Goal: Task Accomplishment & Management: Complete application form

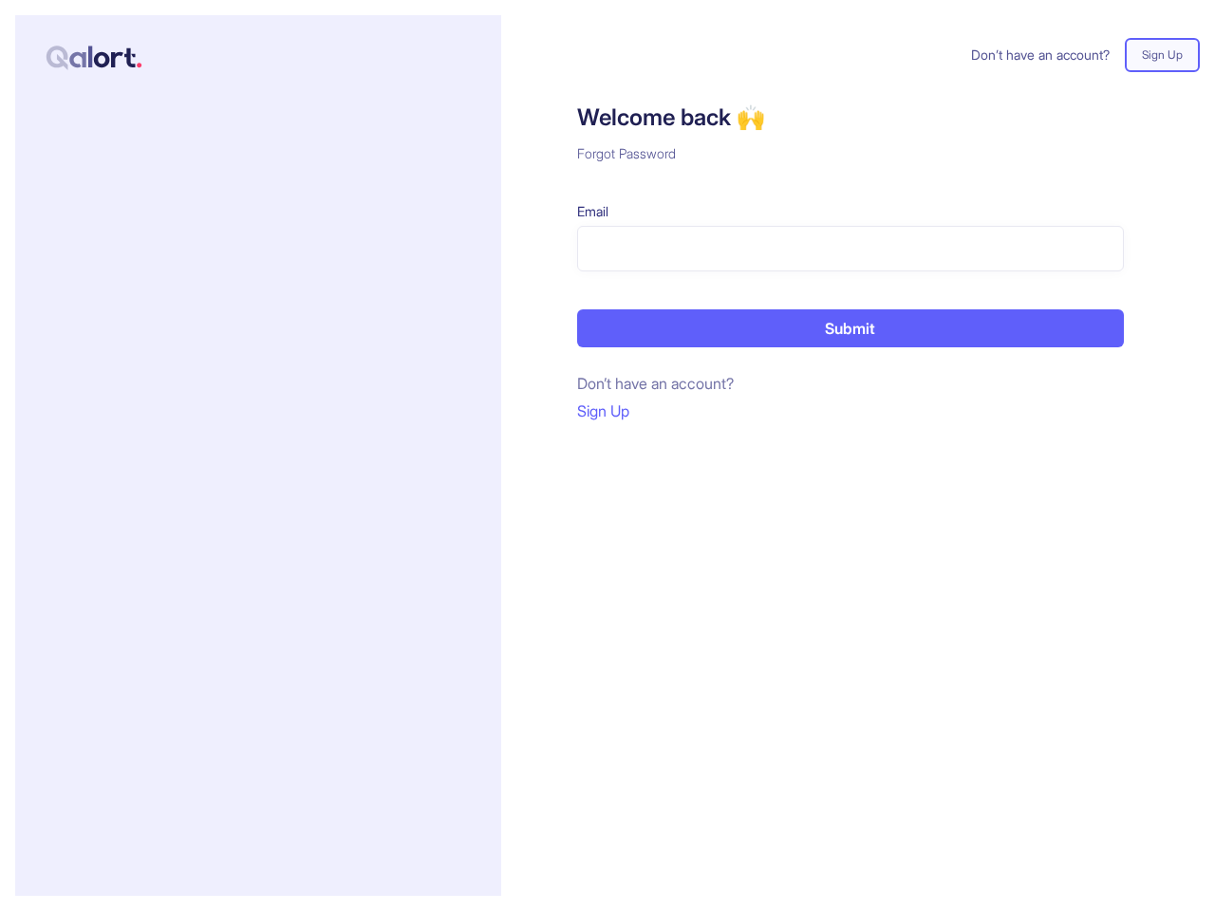
click at [608, 456] on div "Don’t have an account? Sign Up Welcome back 🙌 Forgot Password Email Submit Don’…" at bounding box center [850, 455] width 699 height 881
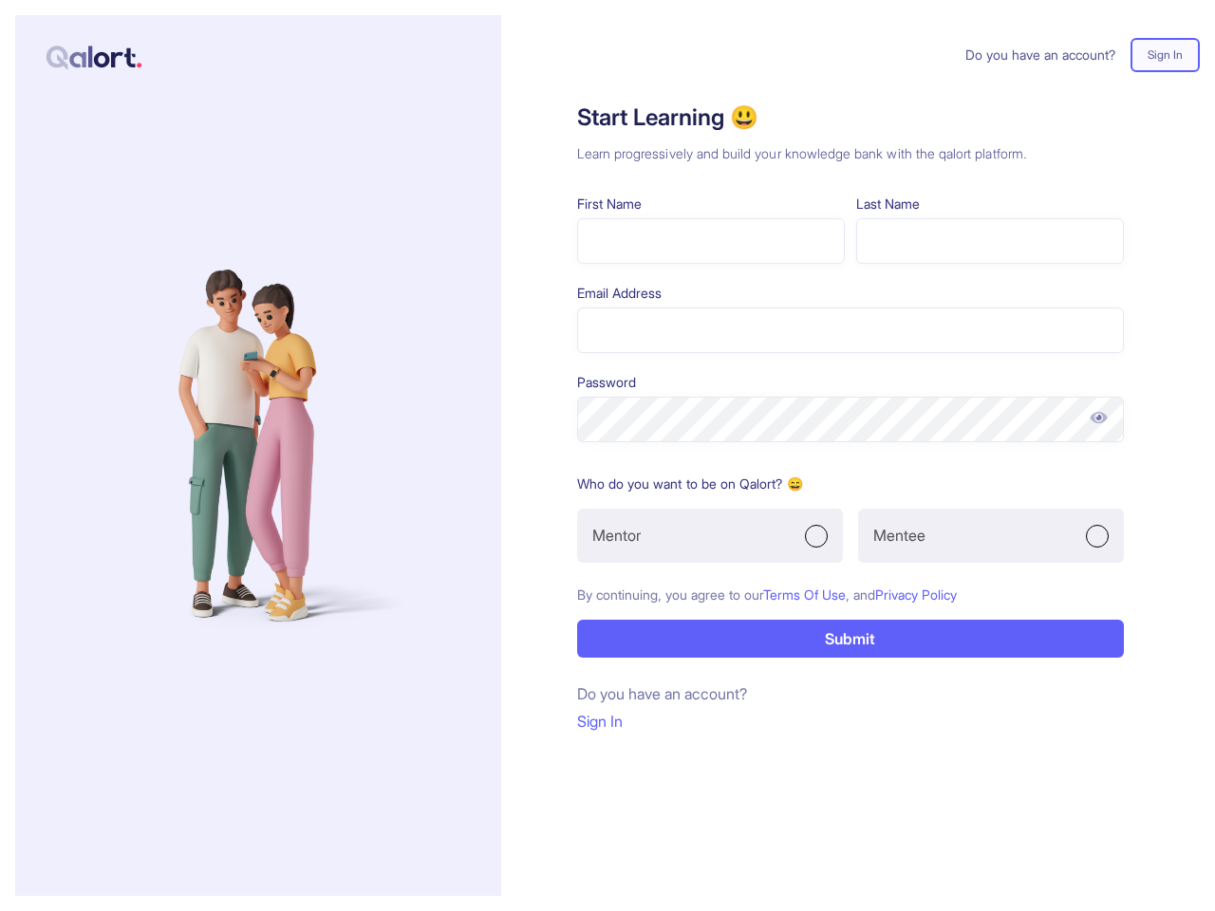
click at [608, 456] on form "First Name Last Name Email Address Password Who do you want to be on Qalort? 😄 …" at bounding box center [850, 426] width 547 height 464
click at [1098, 418] on img at bounding box center [1099, 417] width 20 height 19
click at [710, 535] on div "Mentor" at bounding box center [710, 536] width 266 height 54
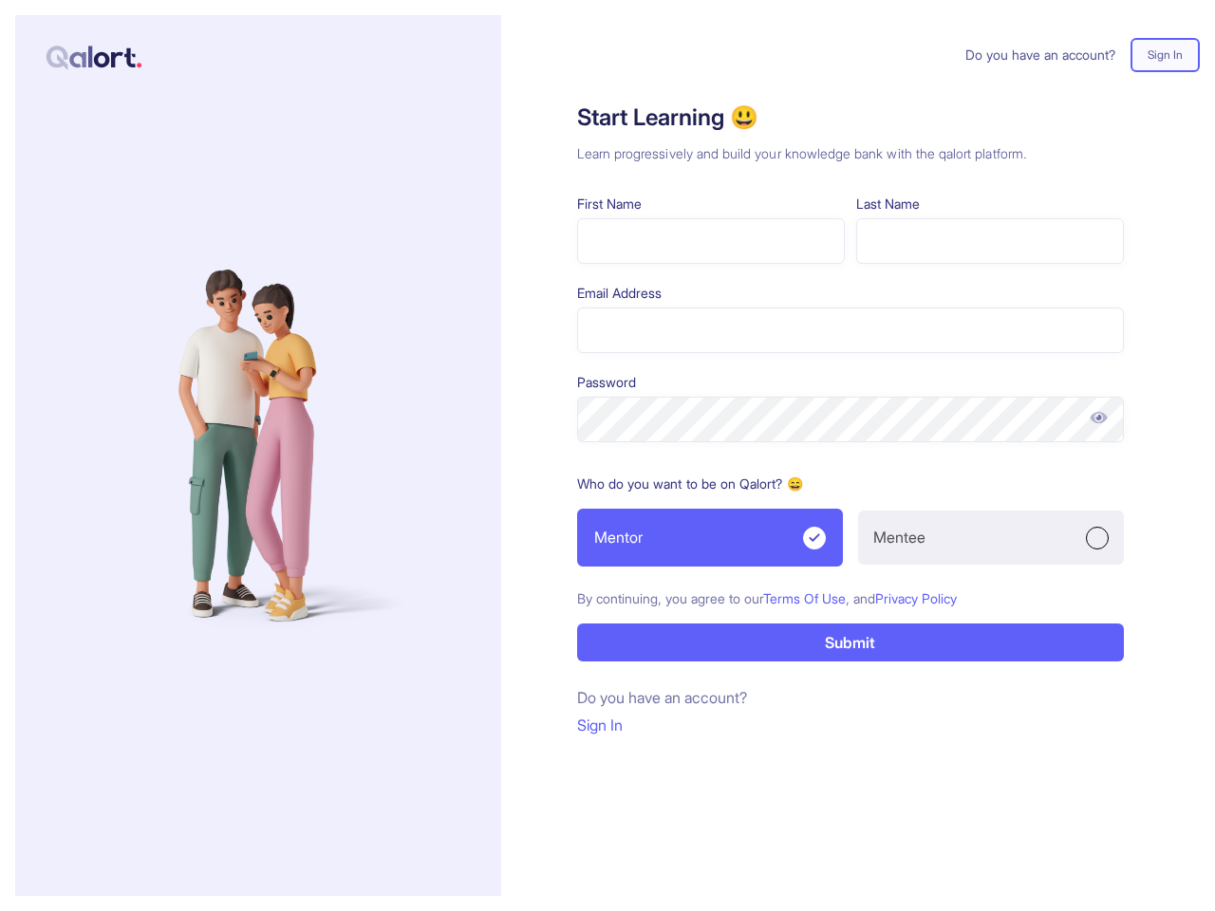
click at [991, 535] on div "Mentee" at bounding box center [991, 538] width 266 height 54
